Goal: Information Seeking & Learning: Learn about a topic

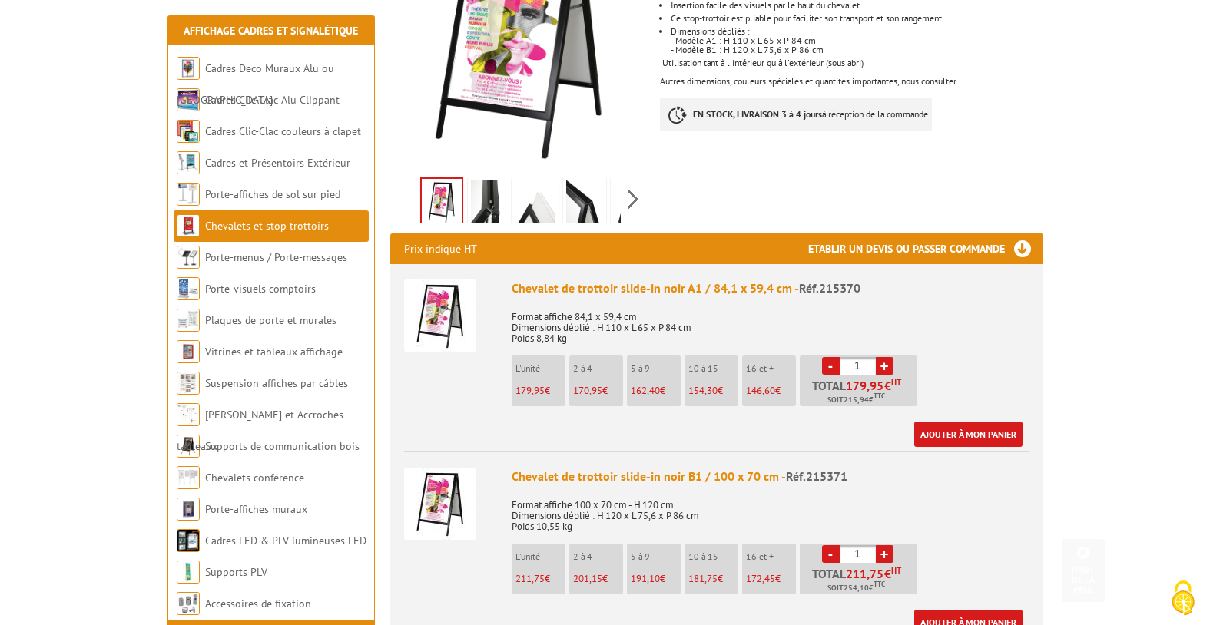
scroll to position [365, 0]
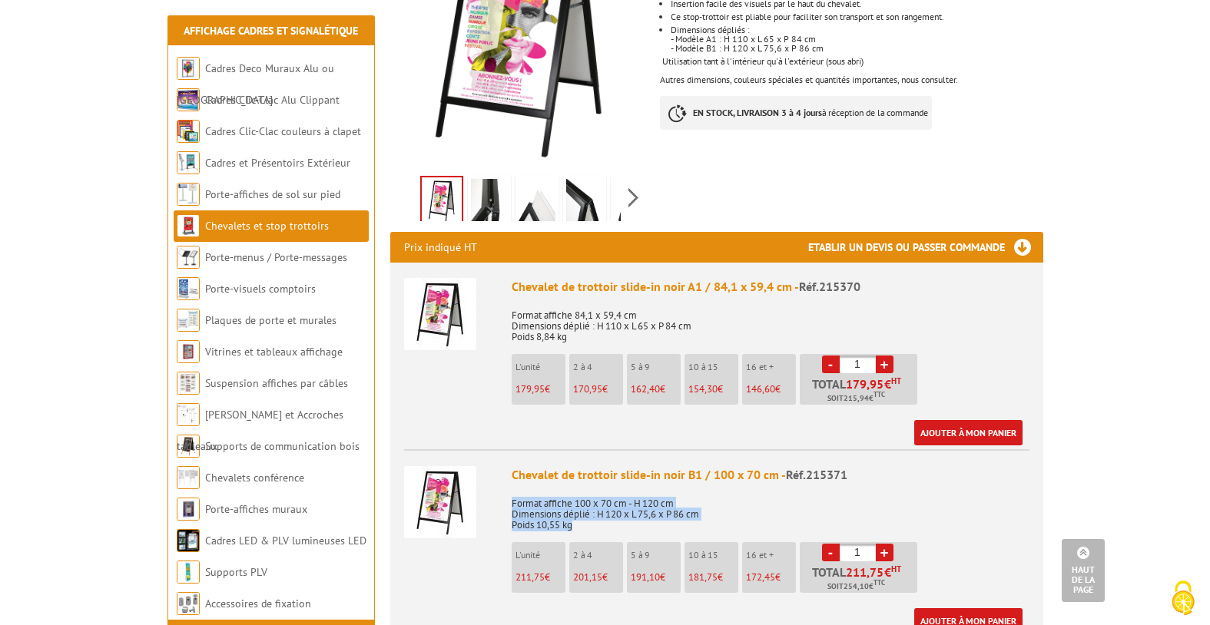
drag, startPoint x: 509, startPoint y: 481, endPoint x: 592, endPoint y: 506, distance: 86.8
click at [592, 506] on li "Chevalet de trottoir slide-in noir B1 / 100 x 70 cm - Réf.215371 Format affiche…" at bounding box center [716, 541] width 625 height 184
click at [592, 506] on p "Format affiche 100 x 70 cm - H 120 cm Dimensions déplié : H 120 x L 75,6 x P 86…" at bounding box center [771, 509] width 518 height 43
drag, startPoint x: 511, startPoint y: 461, endPoint x: 586, endPoint y: 508, distance: 88.7
click at [586, 508] on div "Chevalet de trottoir slide-in noir B1 / 100 x 70 cm - Réf.215371 Format affiche…" at bounding box center [771, 549] width 518 height 167
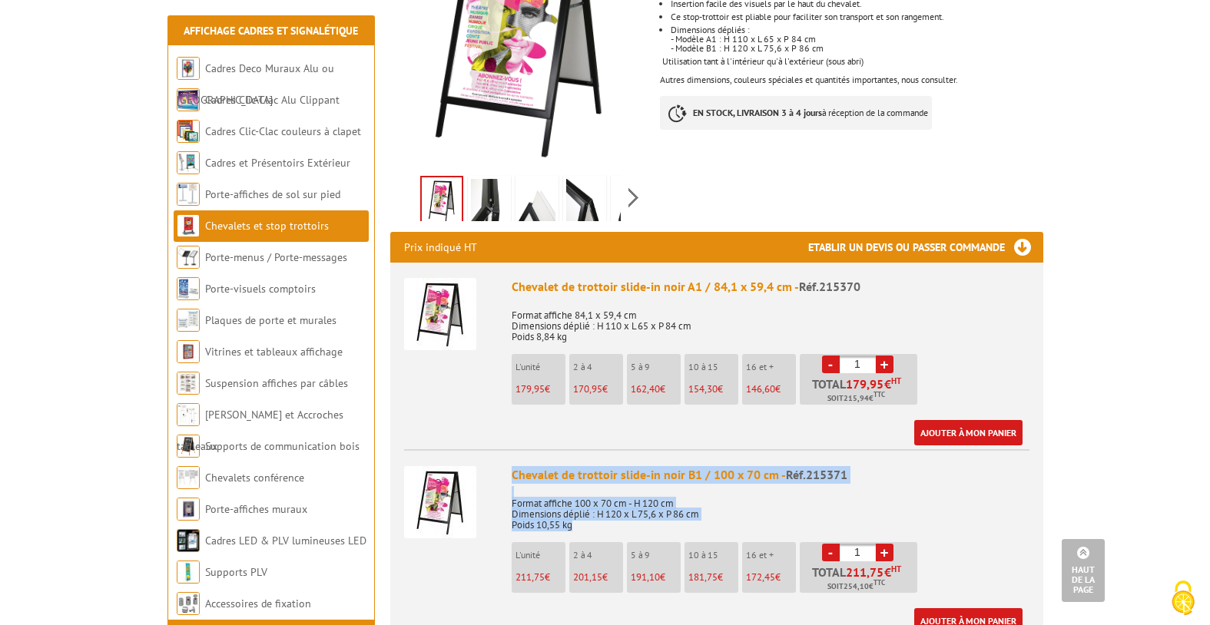
click at [586, 508] on p "Format affiche 100 x 70 cm - H 120 cm Dimensions déplié : H 120 x L 75,6 x P 86…" at bounding box center [771, 509] width 518 height 43
drag, startPoint x: 507, startPoint y: 483, endPoint x: 588, endPoint y: 507, distance: 84.8
click at [589, 507] on li "Chevalet de trottoir slide-in noir B1 / 100 x 70 cm - Réf.215371 Format affiche…" at bounding box center [716, 541] width 625 height 184
click at [588, 507] on p "Format affiche 100 x 70 cm - H 120 cm Dimensions déplié : H 120 x L 75,6 x P 86…" at bounding box center [771, 509] width 518 height 43
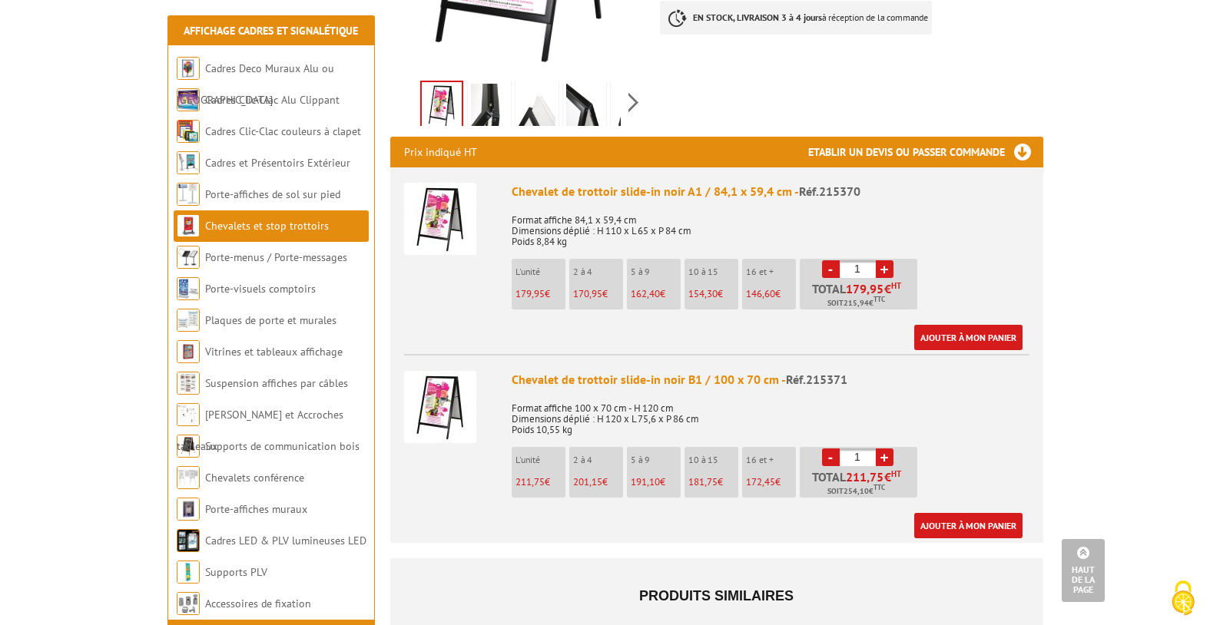
scroll to position [462, 0]
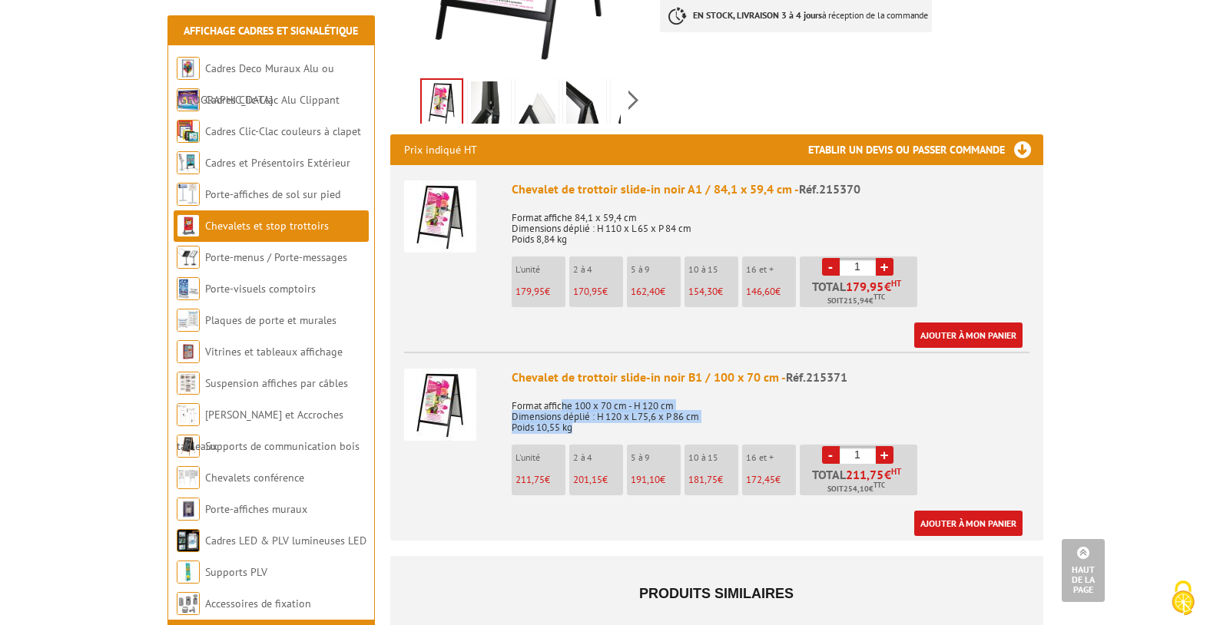
drag, startPoint x: 562, startPoint y: 383, endPoint x: 614, endPoint y: 413, distance: 59.6
click at [614, 413] on p "Format affiche 100 x 70 cm - H 120 cm Dimensions déplié : H 120 x L 75,6 x P 86…" at bounding box center [771, 411] width 518 height 43
click at [439, 396] on img at bounding box center [440, 405] width 72 height 72
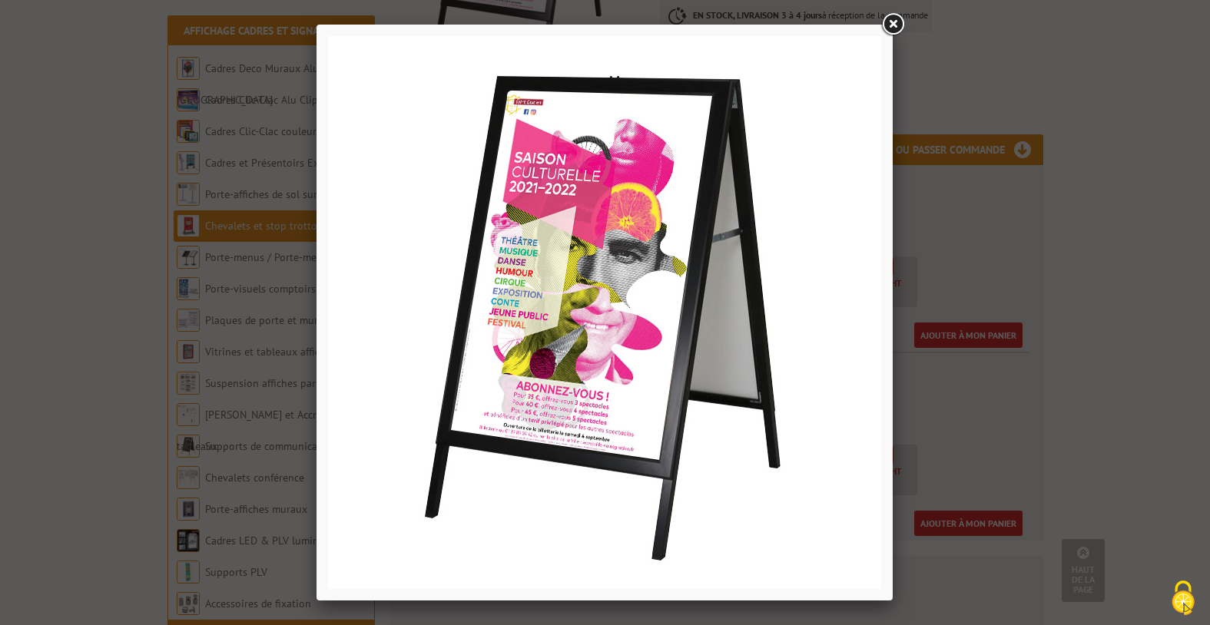
click at [893, 28] on link at bounding box center [893, 25] width 28 height 28
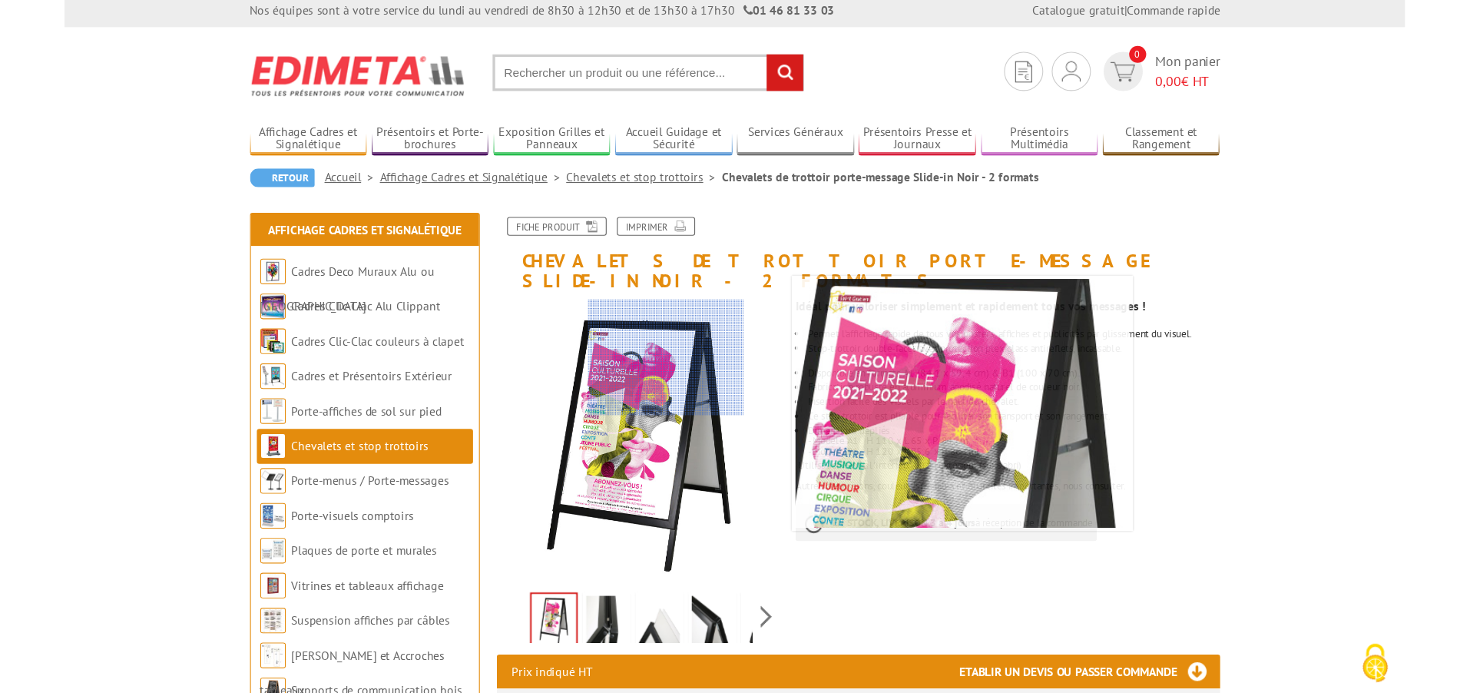
scroll to position [0, 0]
